Goal: Find contact information: Find contact information

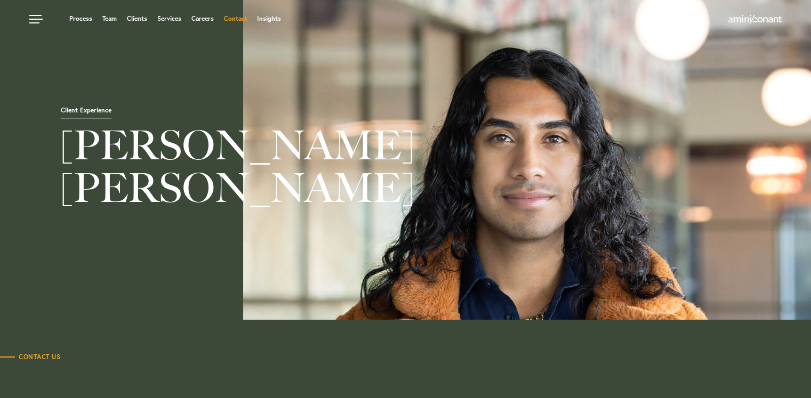
click at [242, 18] on link "Contact" at bounding box center [234, 18] width 23 height 6
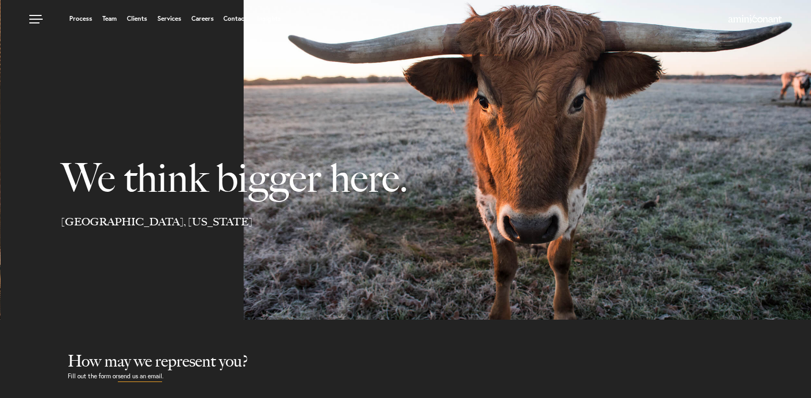
select select "Austin"
select select "Business and Civil Litigation"
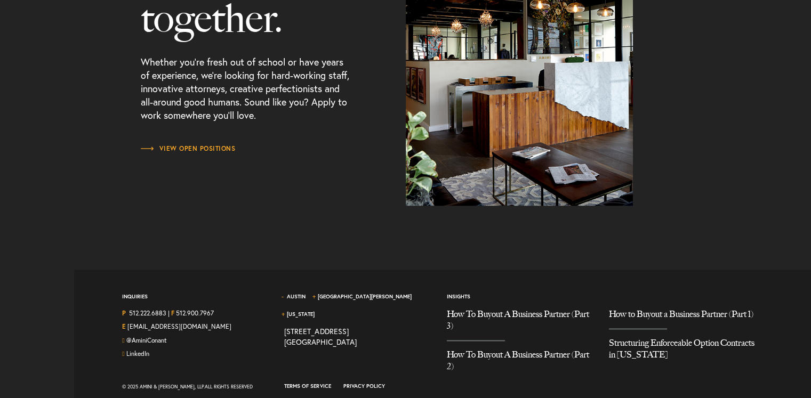
scroll to position [1428, 0]
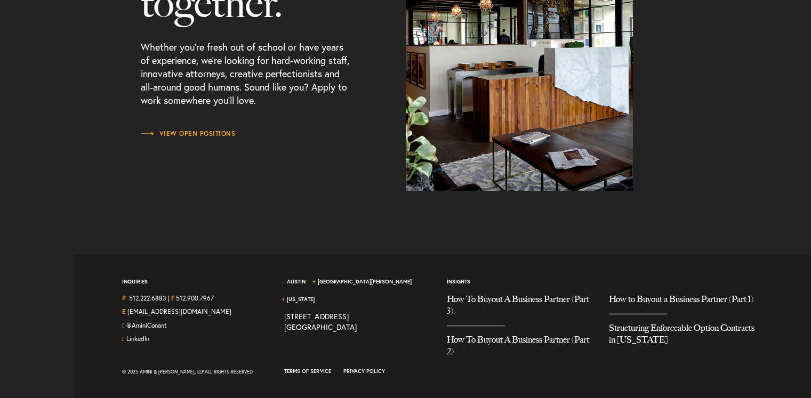
drag, startPoint x: 819, startPoint y: 51, endPoint x: 819, endPoint y: 367, distance: 316.2
drag, startPoint x: 152, startPoint y: 298, endPoint x: 166, endPoint y: 300, distance: 14.0
click at [166, 300] on div "Inquiries P 512.222.6883 | F 512.900.7967 E [EMAIL_ADDRESS][DOMAIN_NAME] @Amini…" at bounding box center [195, 321] width 162 height 90
